Goal: Answer question/provide support

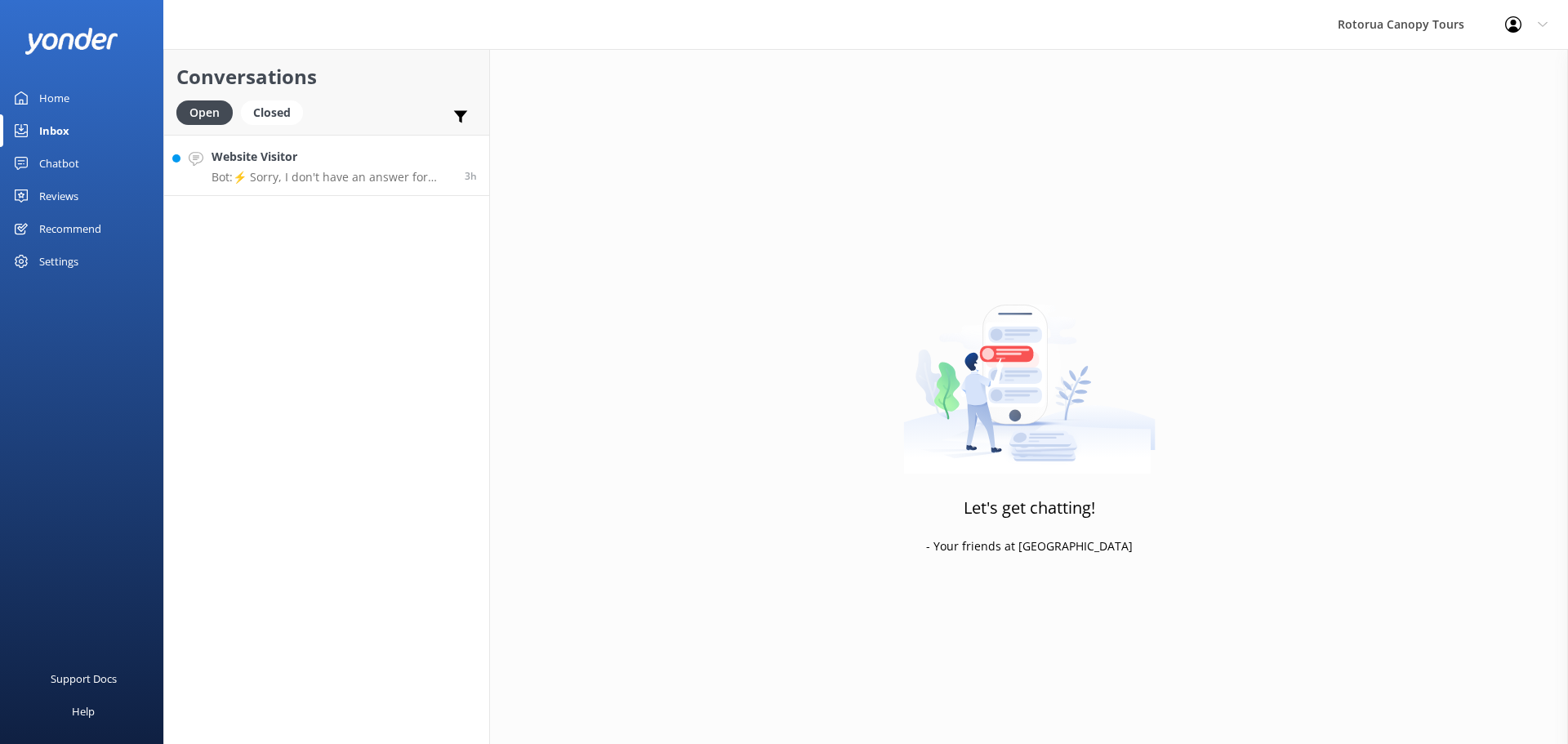
drag, startPoint x: 0, startPoint y: 0, endPoint x: 243, endPoint y: 167, distance: 294.9
click at [243, 167] on div "Website Visitor Bot: ⚡ Sorry, I don't have an answer for that. Could you please…" at bounding box center [332, 165] width 241 height 35
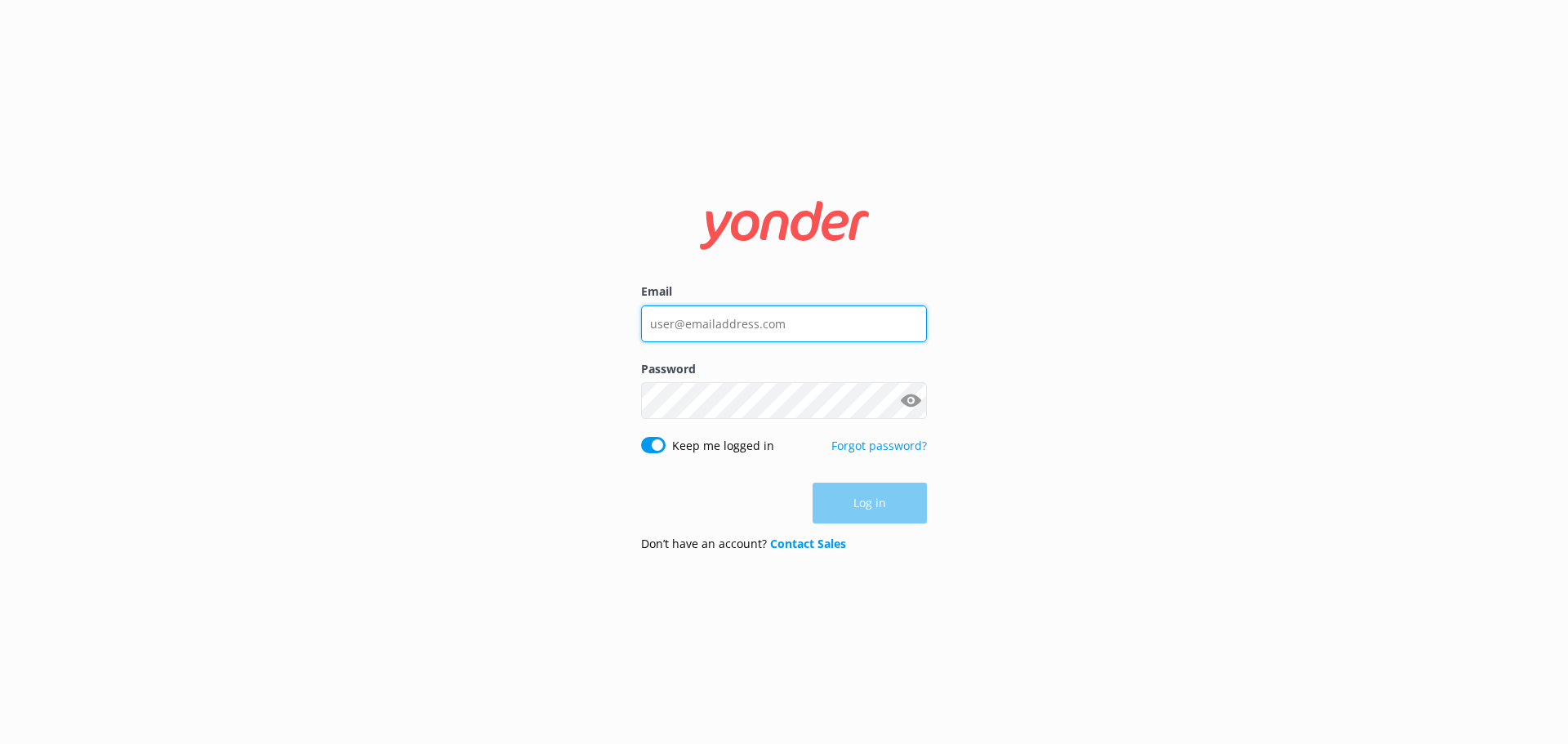
type input "[EMAIL_ADDRESS][DOMAIN_NAME]"
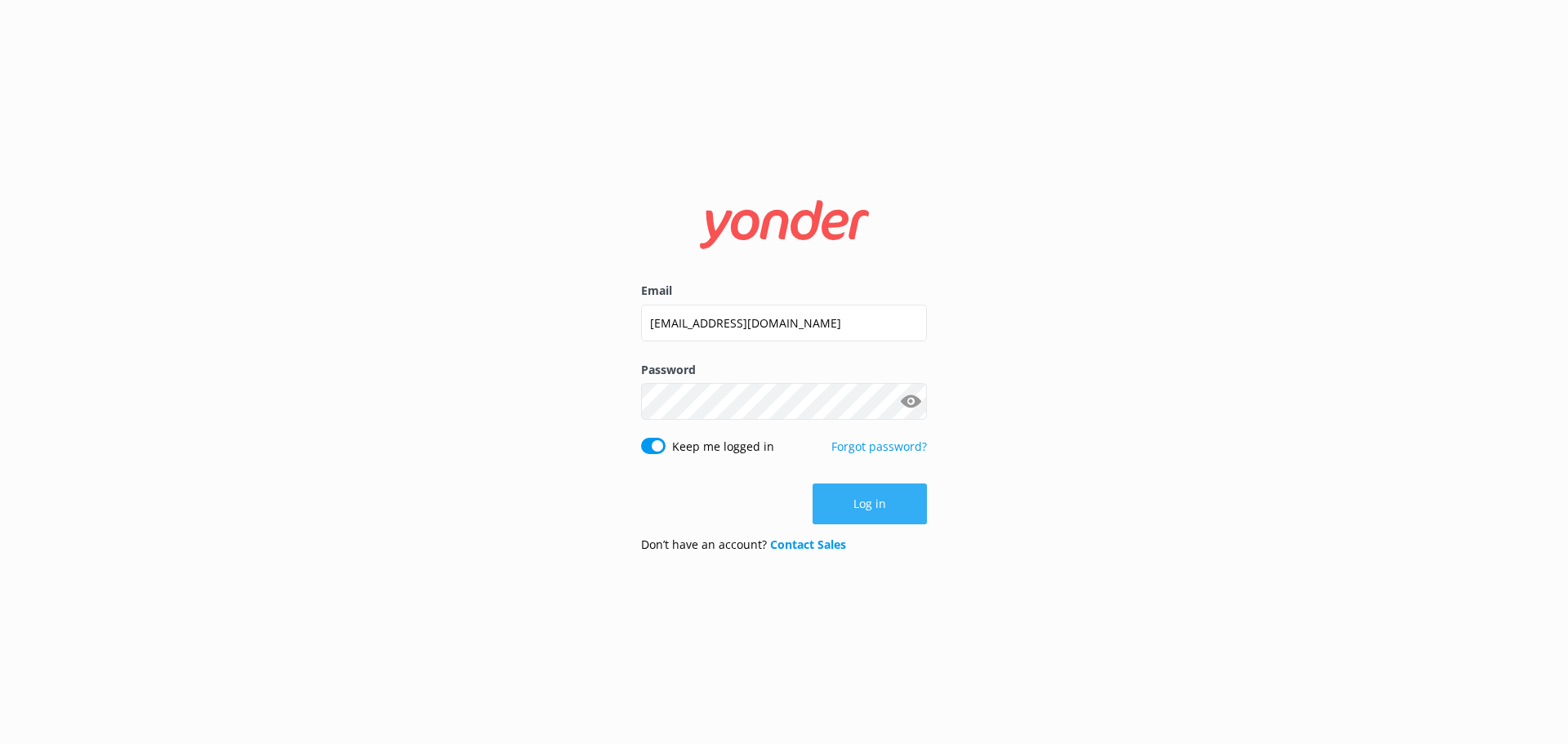
click at [859, 518] on button "Log in" at bounding box center [870, 504] width 114 height 40
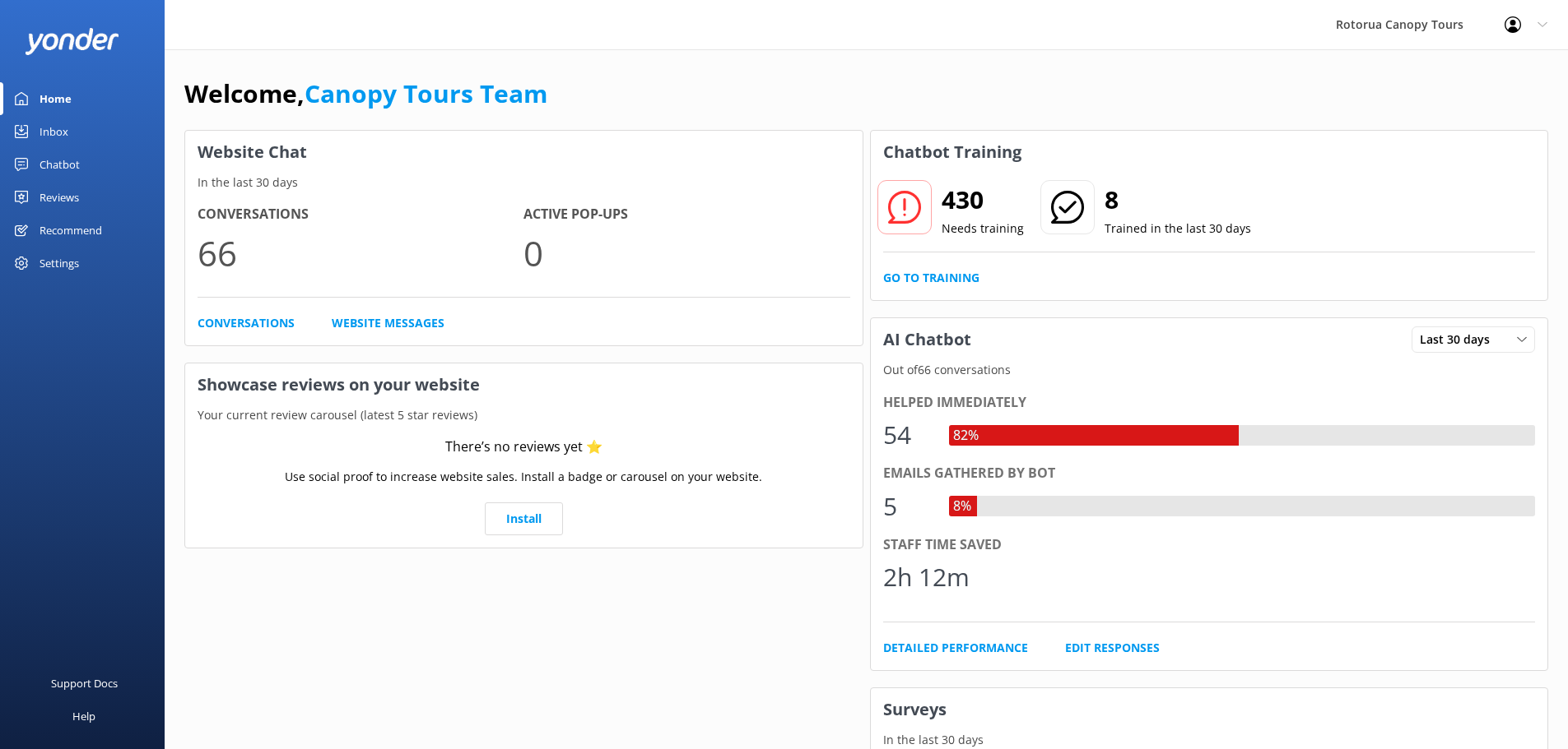
click at [63, 171] on div "Chatbot" at bounding box center [60, 164] width 41 height 33
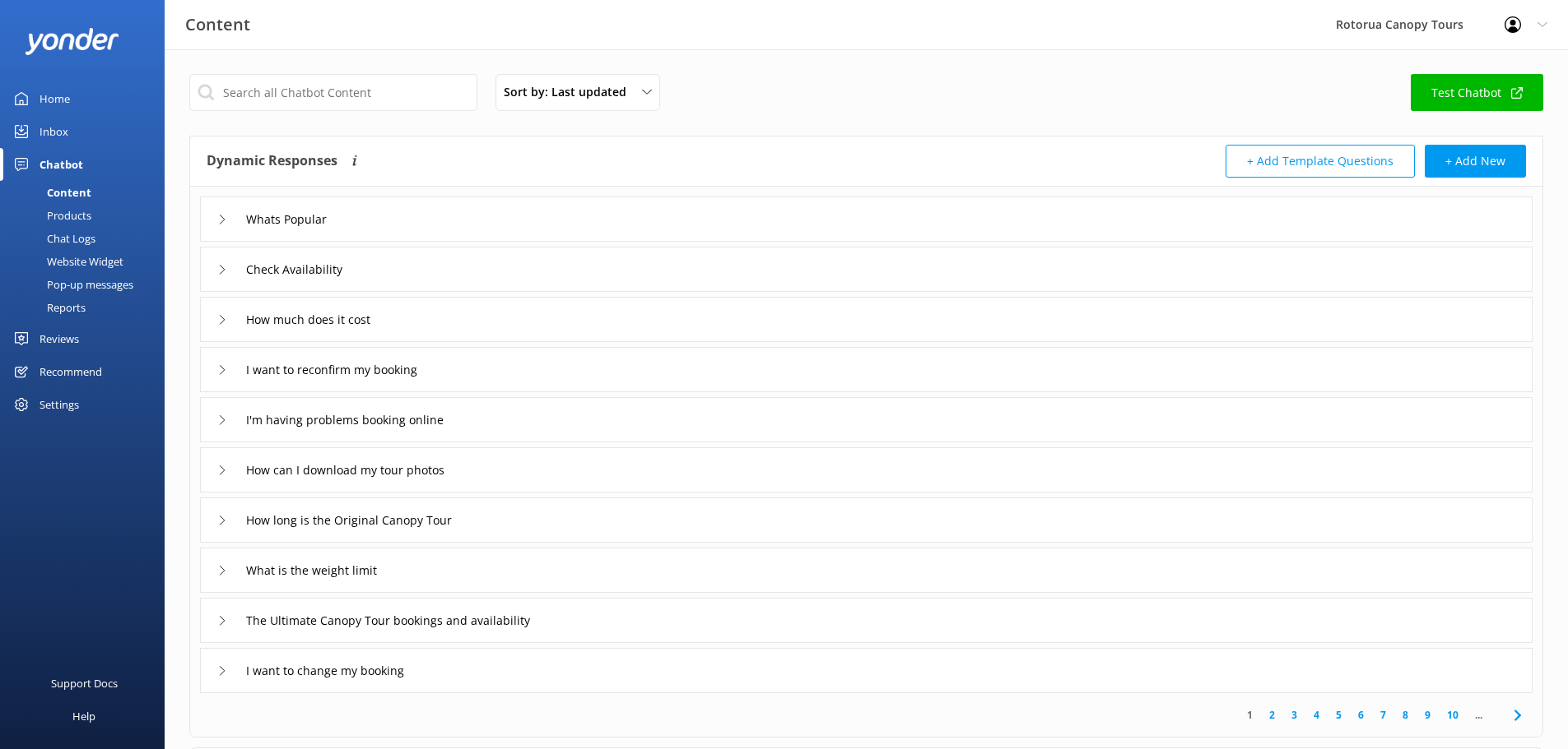
click at [67, 126] on div "Inbox" at bounding box center [54, 131] width 29 height 33
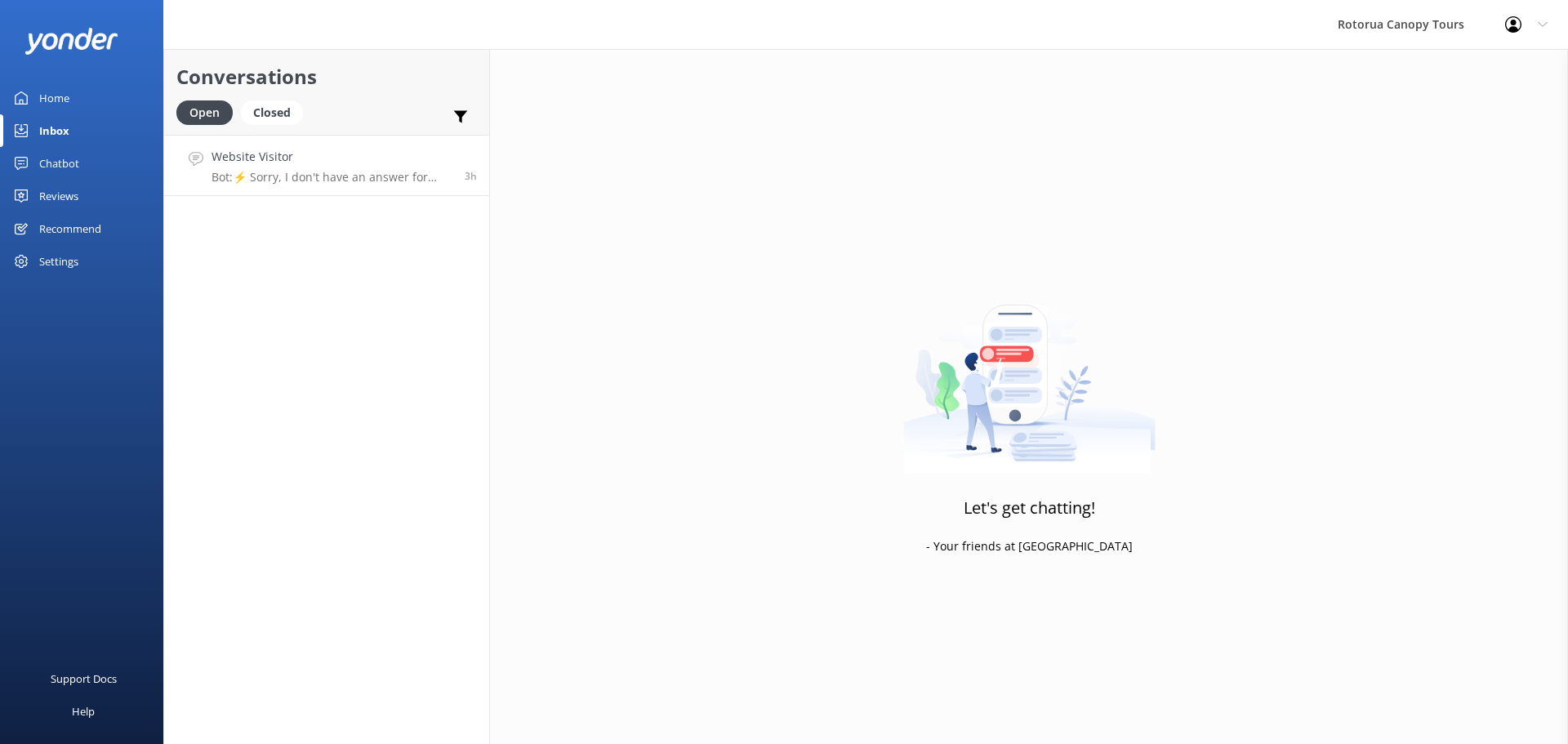
click at [288, 191] on link "Website Visitor Bot: ⚡ Sorry, I don't have an answer for that. Could you please…" at bounding box center [327, 165] width 325 height 62
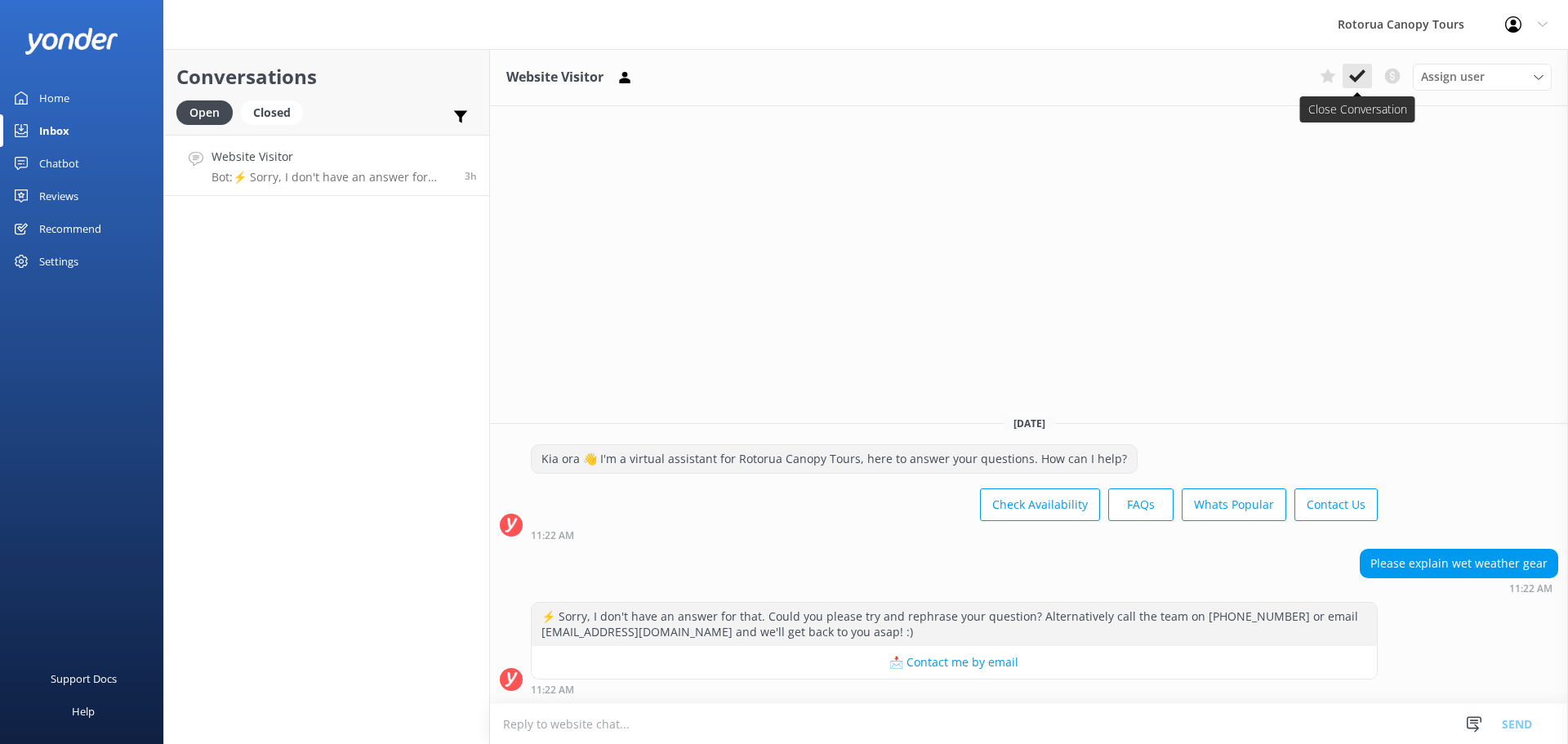
click at [1364, 86] on button at bounding box center [1357, 76] width 29 height 25
